Goal: Task Accomplishment & Management: Complete application form

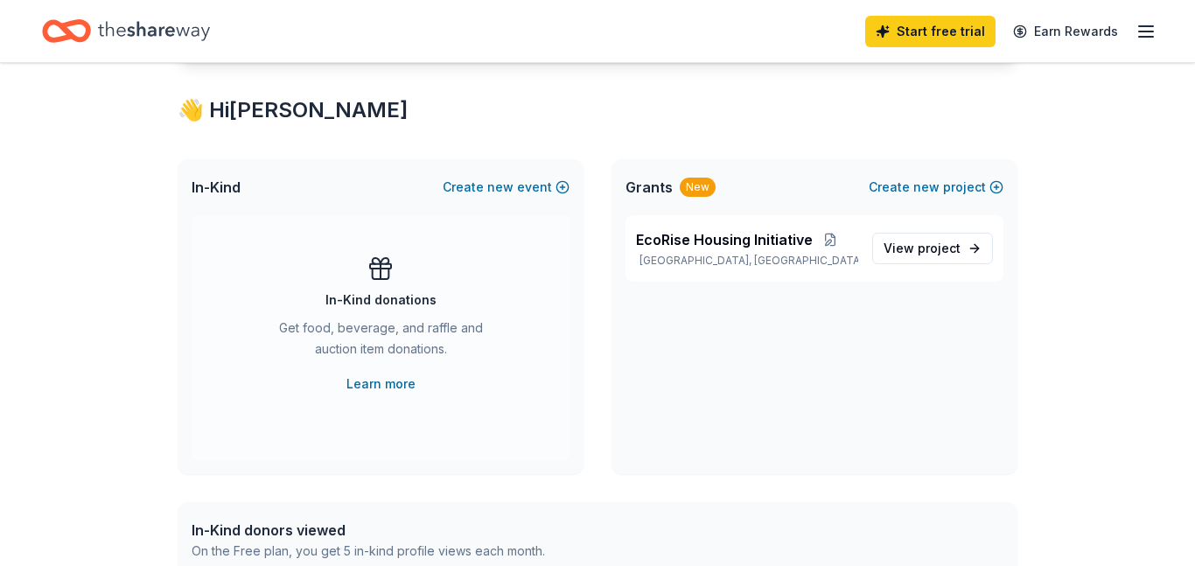
scroll to position [289, 0]
click at [927, 253] on span "project" at bounding box center [939, 249] width 43 height 15
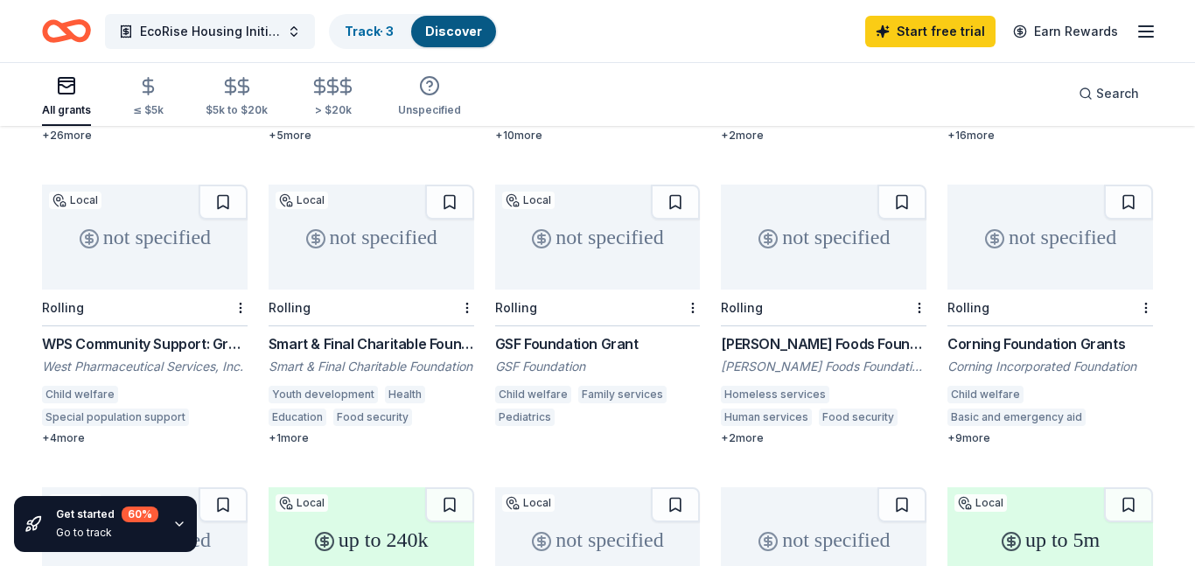
scroll to position [432, 0]
click at [436, 385] on div "Youth development Health Education Food security Sports Disaster relief" at bounding box center [372, 408] width 206 height 46
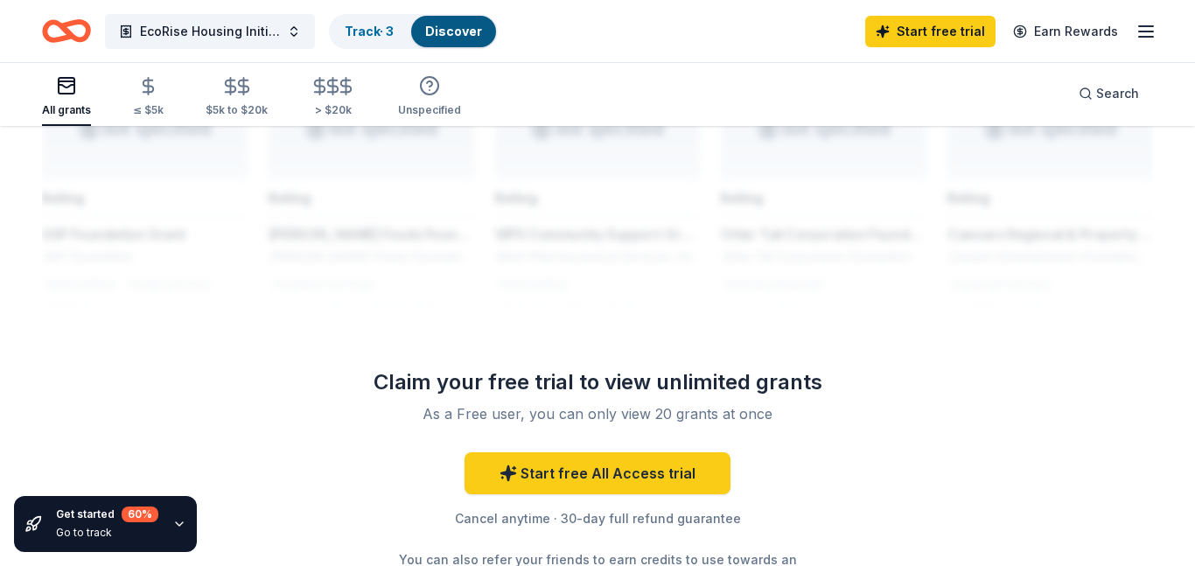
scroll to position [0, 0]
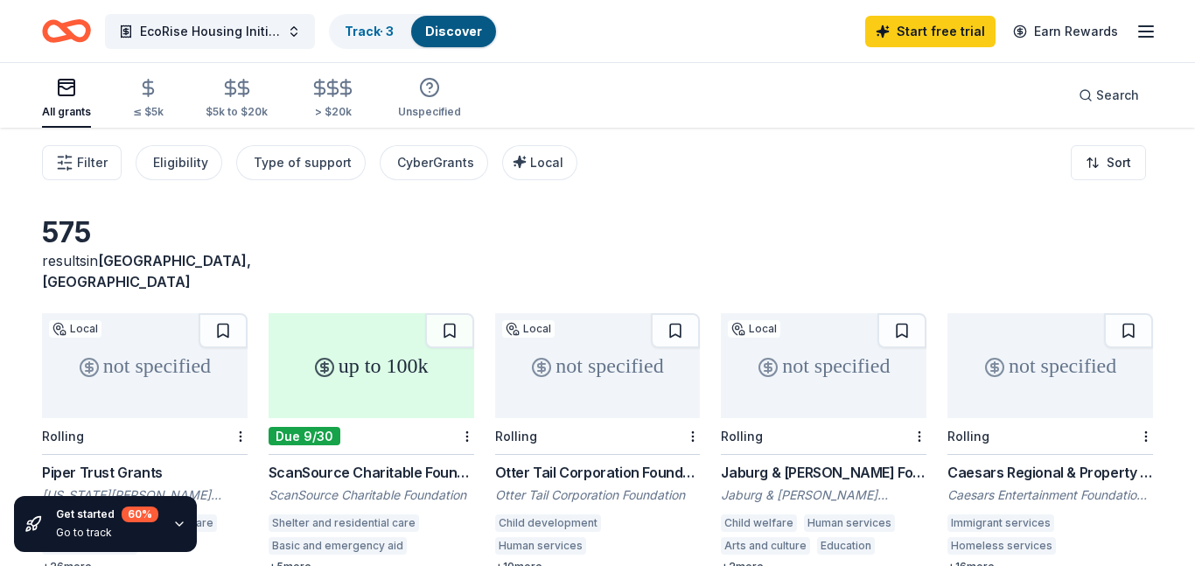
click at [80, 30] on icon "Home" at bounding box center [66, 31] width 49 height 41
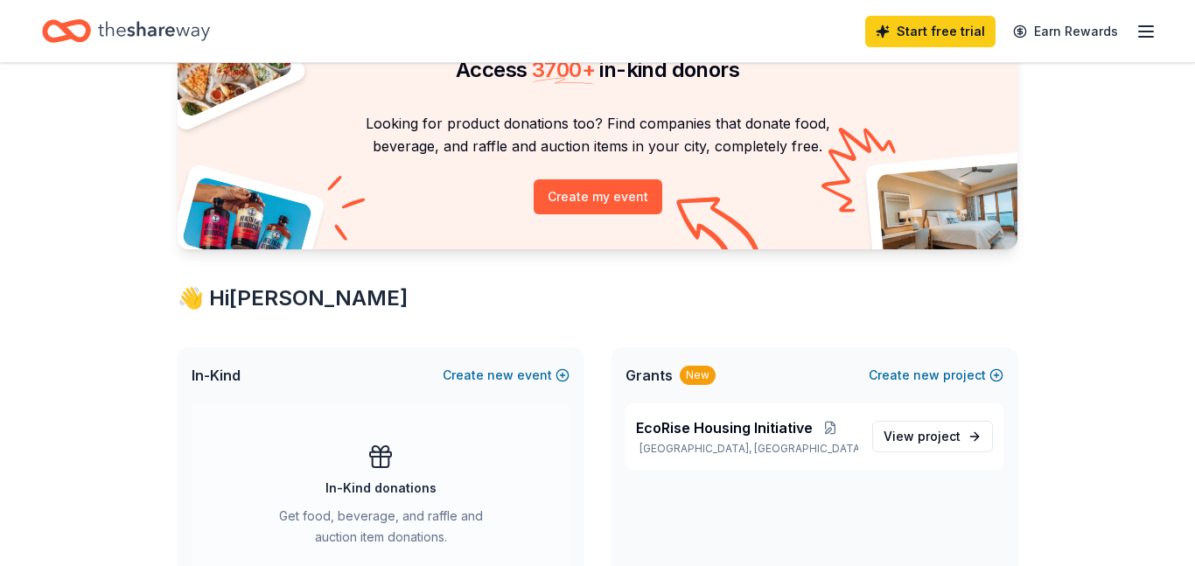
scroll to position [108, 0]
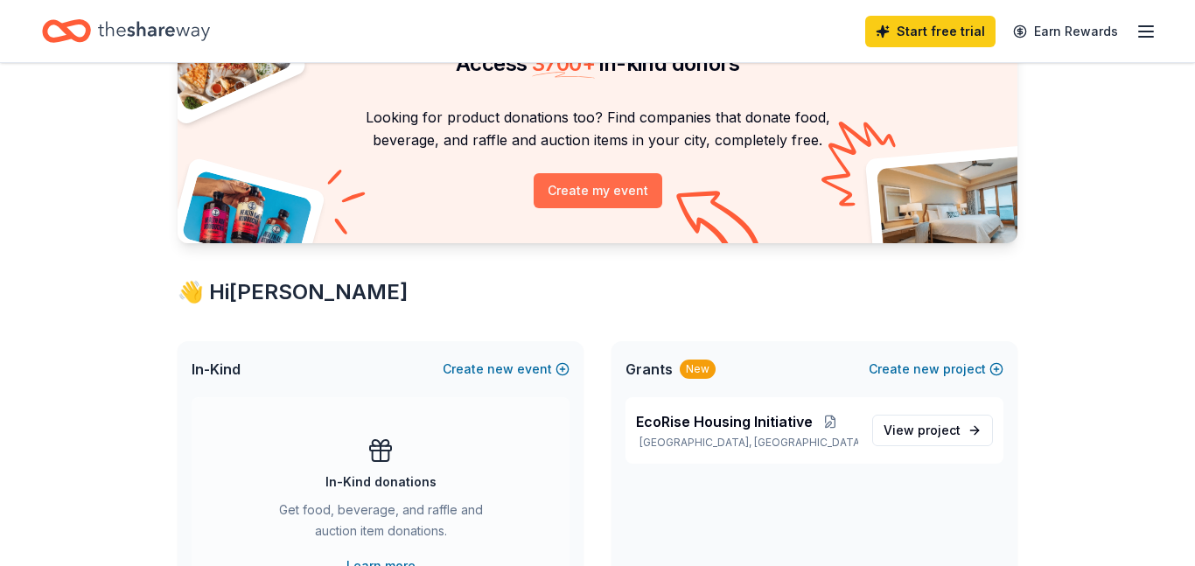
click at [630, 186] on button "Create my event" at bounding box center [598, 190] width 129 height 35
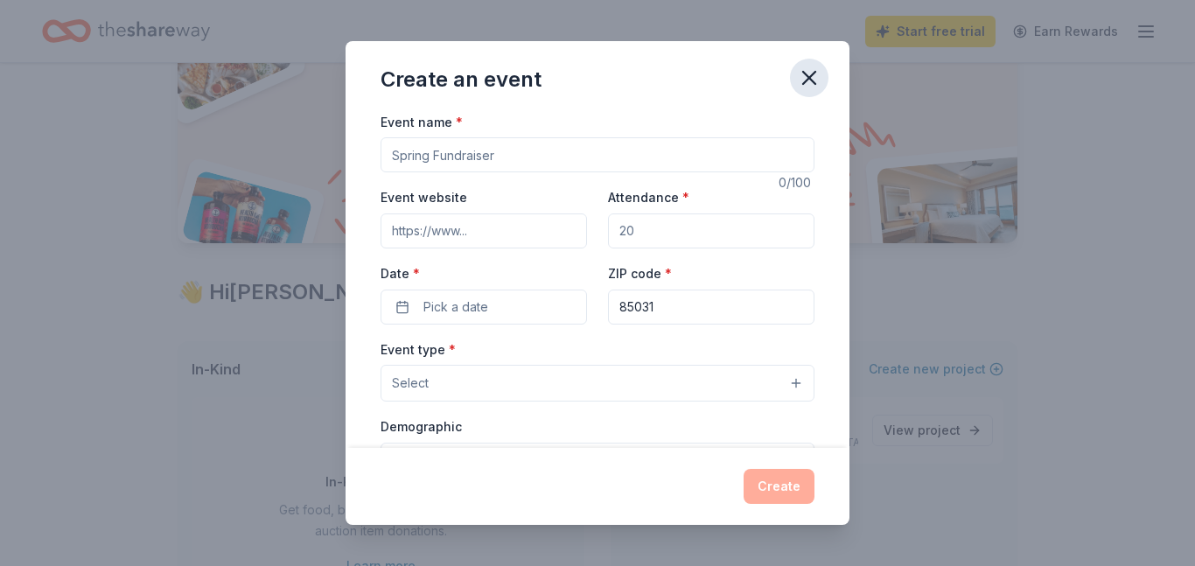
click at [808, 76] on icon "button" at bounding box center [809, 78] width 12 height 12
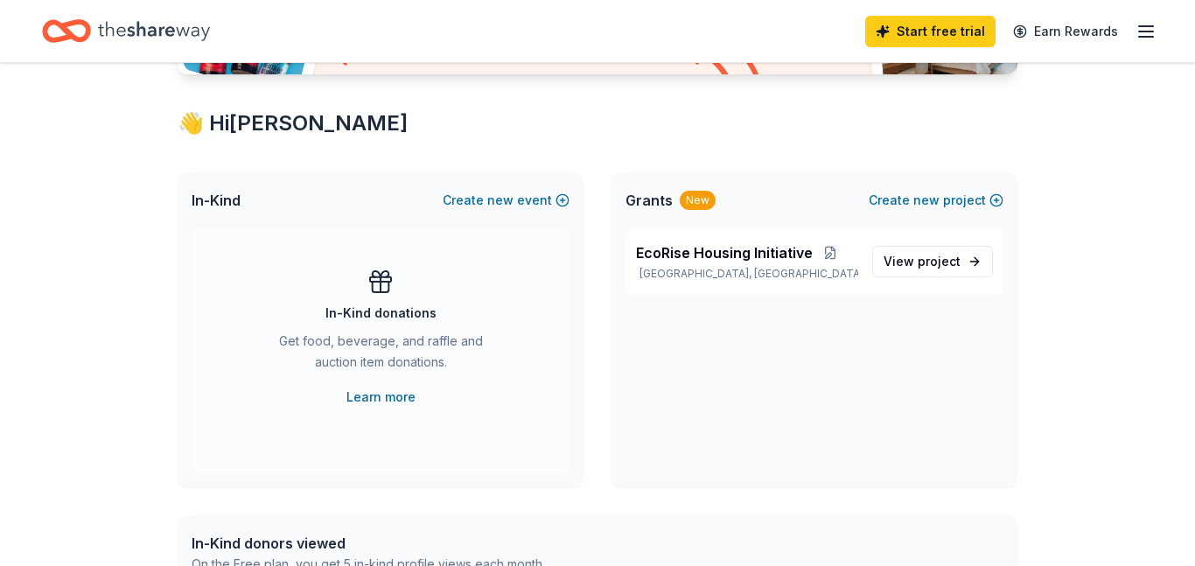
scroll to position [276, 0]
click at [504, 199] on span "new" at bounding box center [500, 201] width 26 height 21
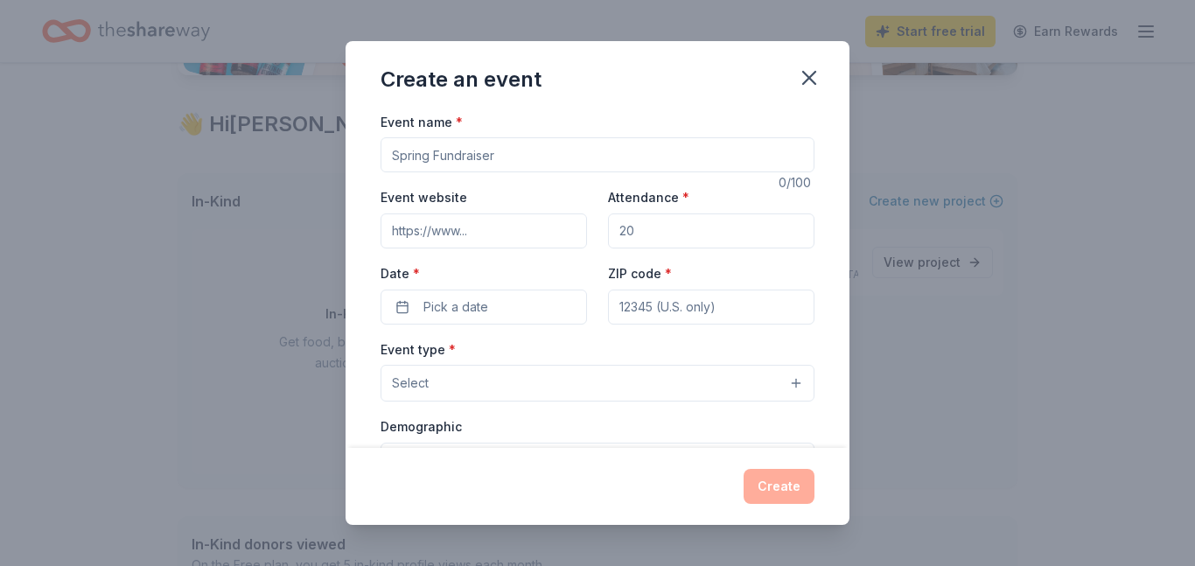
click at [238, 359] on div "Create an event Event name * 0 /100 Event website Attendance * Date * Pick a da…" at bounding box center [597, 283] width 1195 height 566
click at [806, 74] on icon "button" at bounding box center [809, 78] width 12 height 12
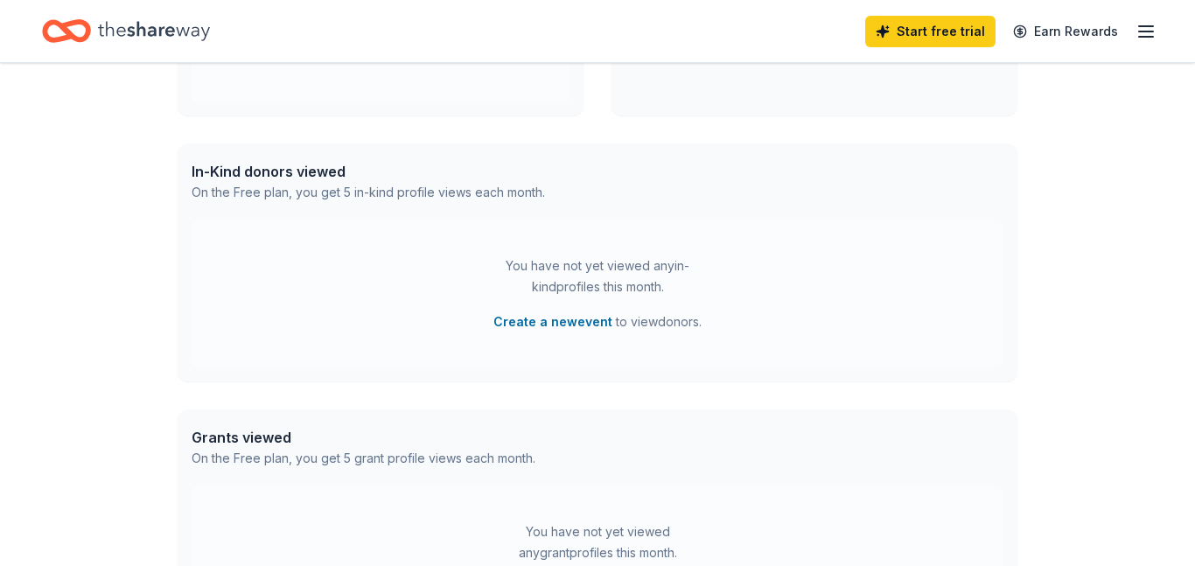
scroll to position [0, 0]
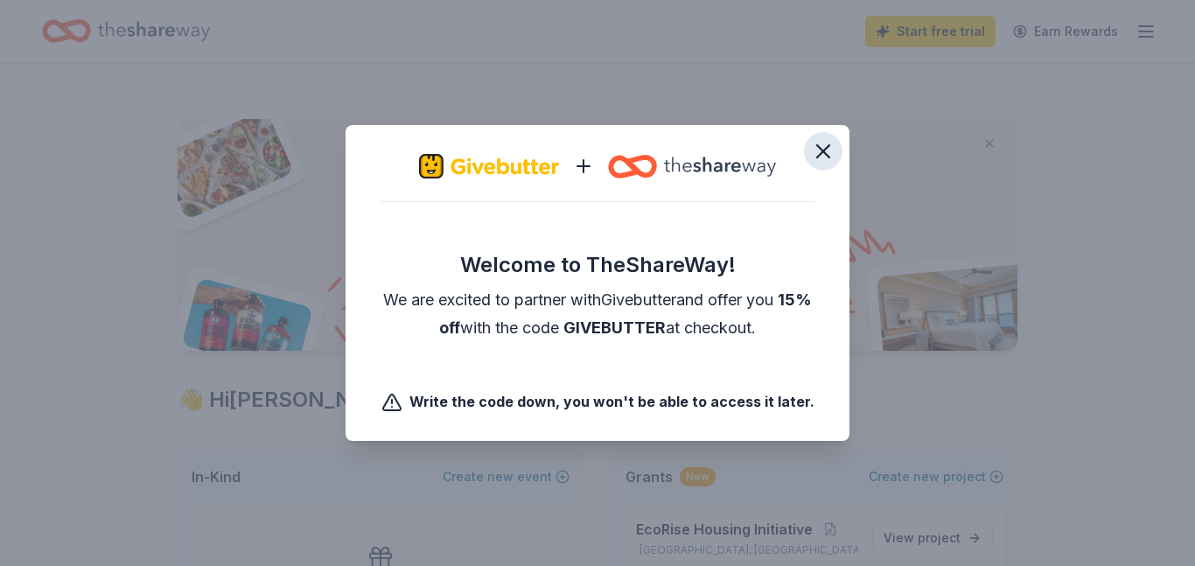
click at [822, 146] on icon "button" at bounding box center [823, 151] width 25 height 25
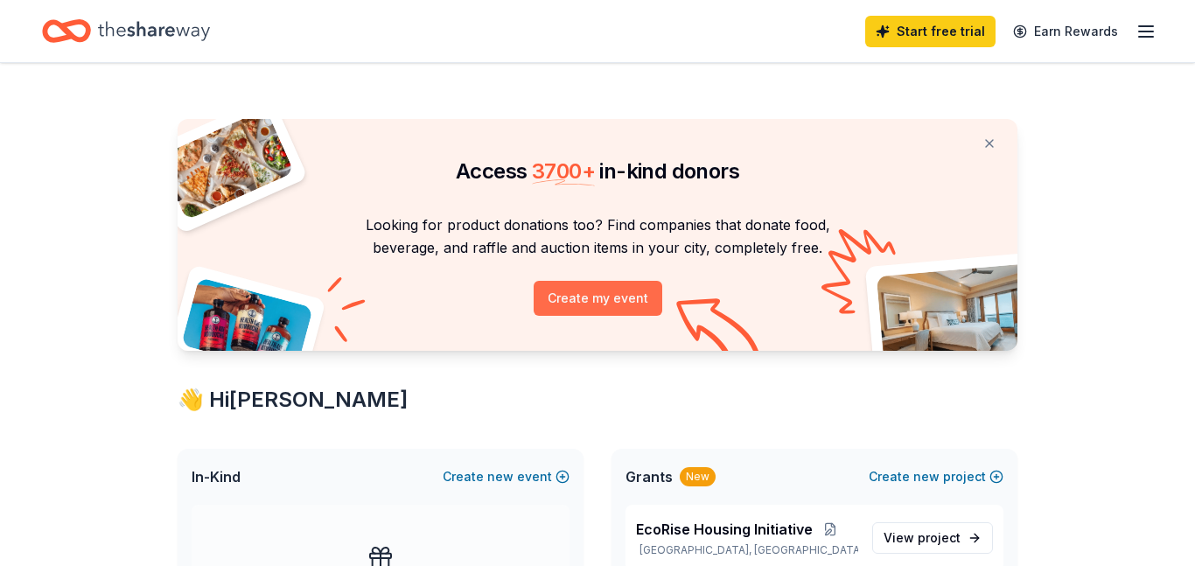
click at [617, 295] on button "Create my event" at bounding box center [598, 298] width 129 height 35
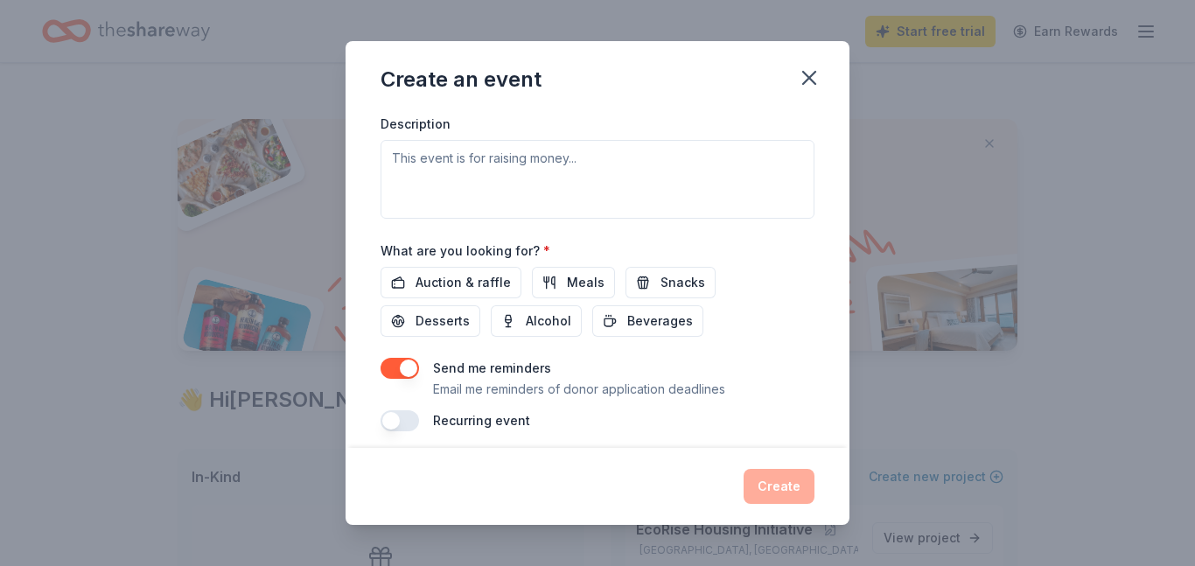
scroll to position [499, 0]
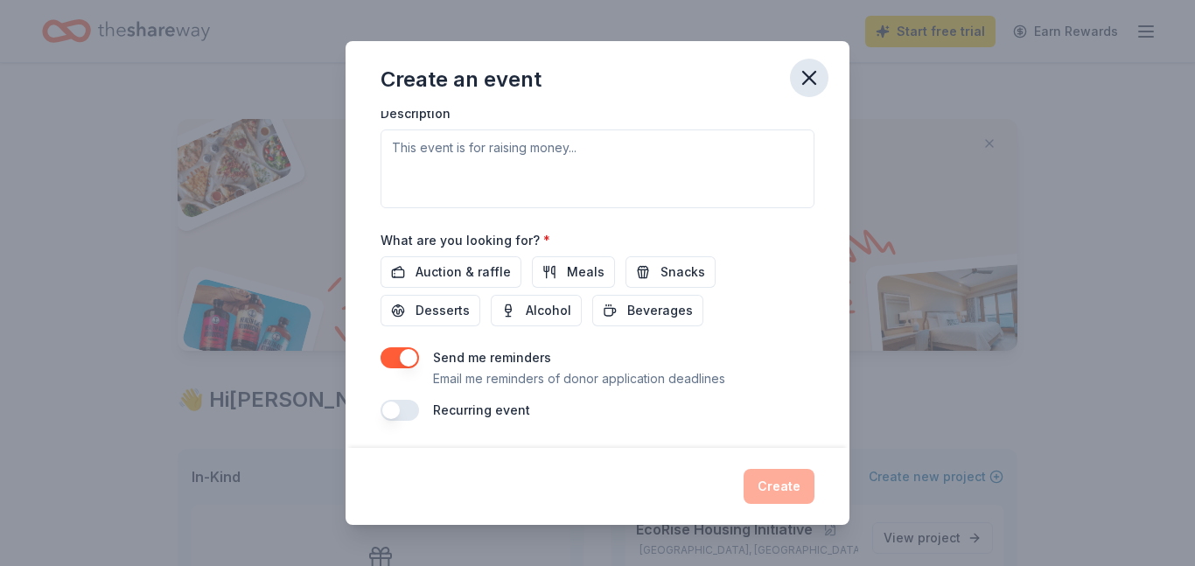
click at [809, 78] on icon "button" at bounding box center [809, 78] width 12 height 12
